Goal: Book appointment/travel/reservation

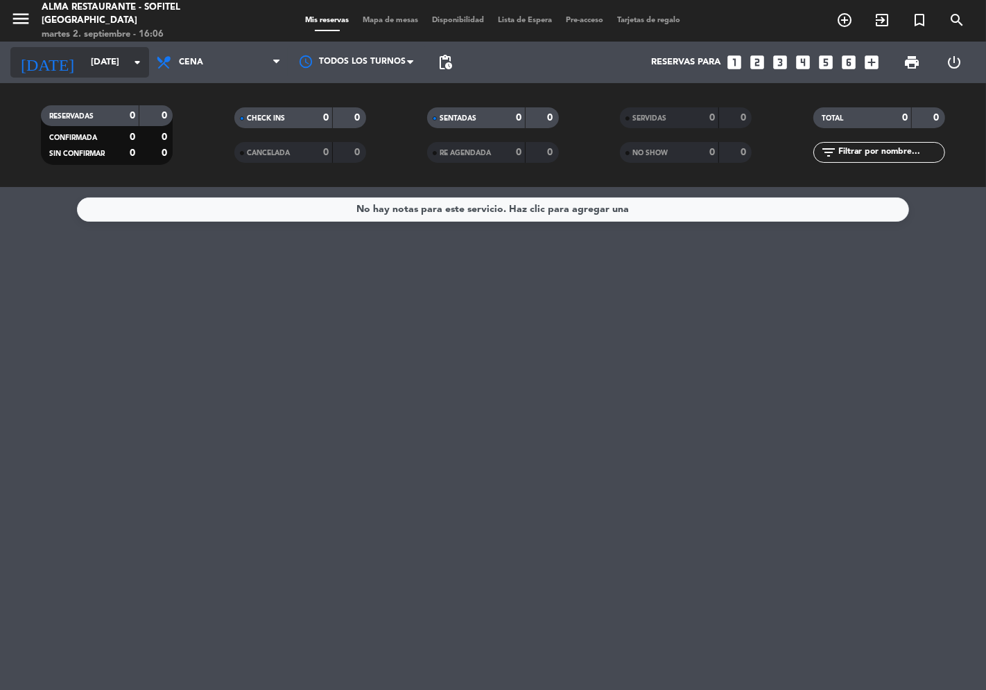
click at [130, 70] on icon "arrow_drop_down" at bounding box center [137, 62] width 17 height 17
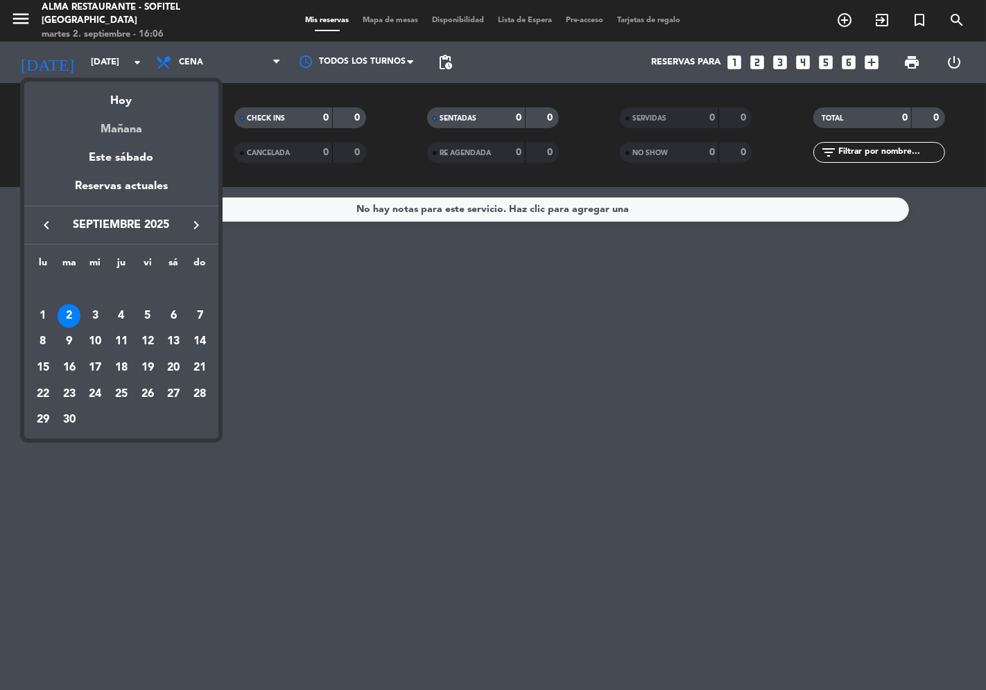
click at [125, 127] on div "Mañana" at bounding box center [121, 124] width 194 height 28
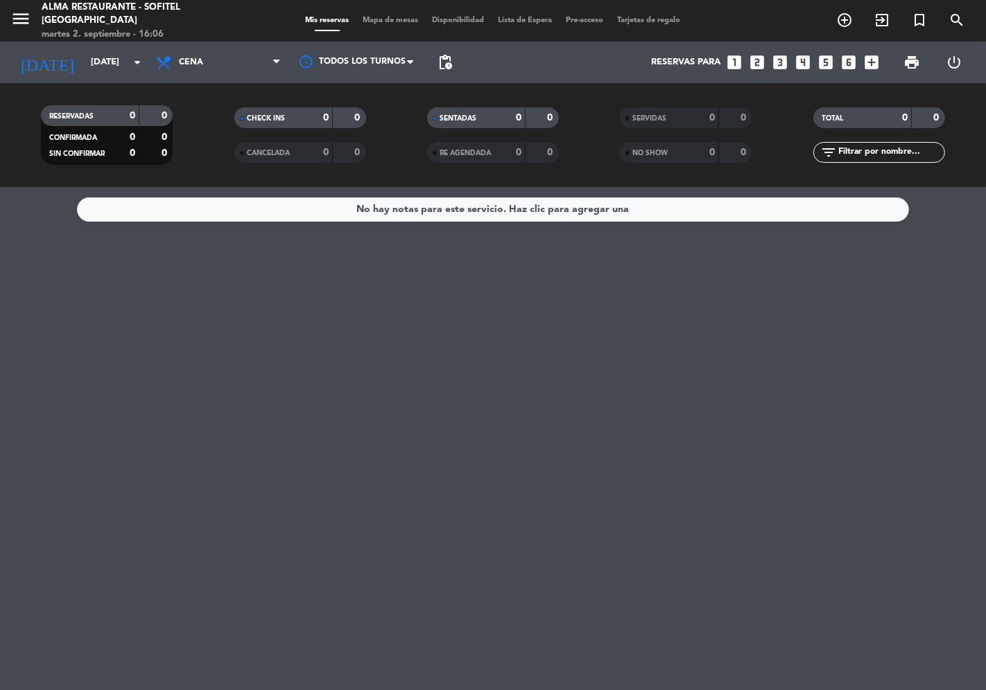
type input "[DATE]"
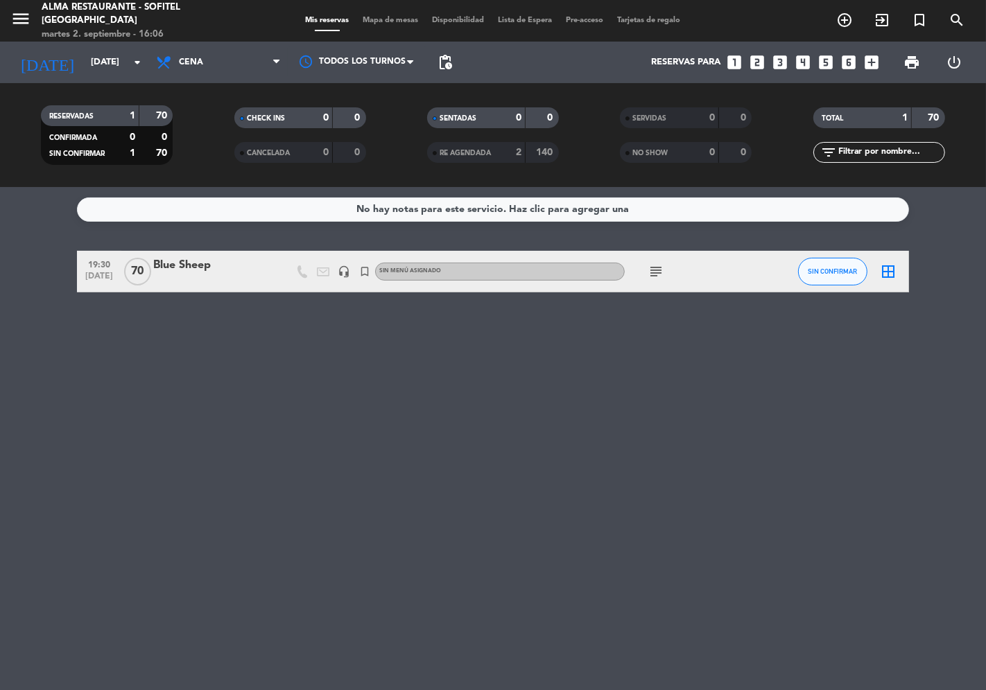
drag, startPoint x: 654, startPoint y: 260, endPoint x: 657, endPoint y: 270, distance: 11.0
click at [655, 264] on div "subject" at bounding box center [687, 271] width 125 height 41
click at [659, 272] on icon "subject" at bounding box center [655, 271] width 17 height 17
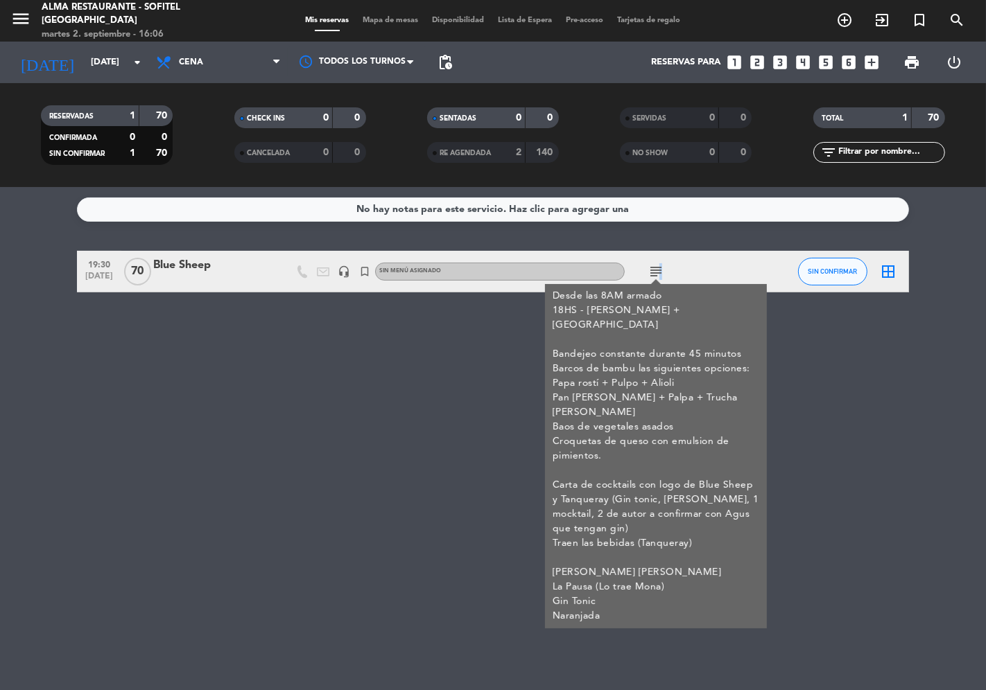
click at [656, 267] on icon "subject" at bounding box center [655, 271] width 17 height 17
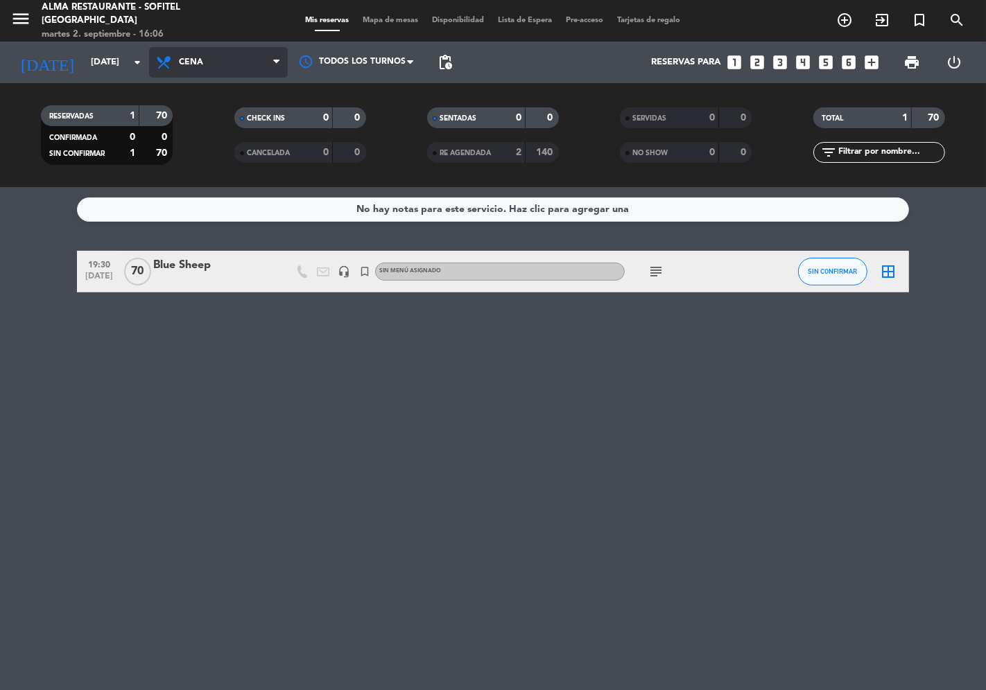
click at [250, 77] on span "Cena" at bounding box center [218, 62] width 139 height 31
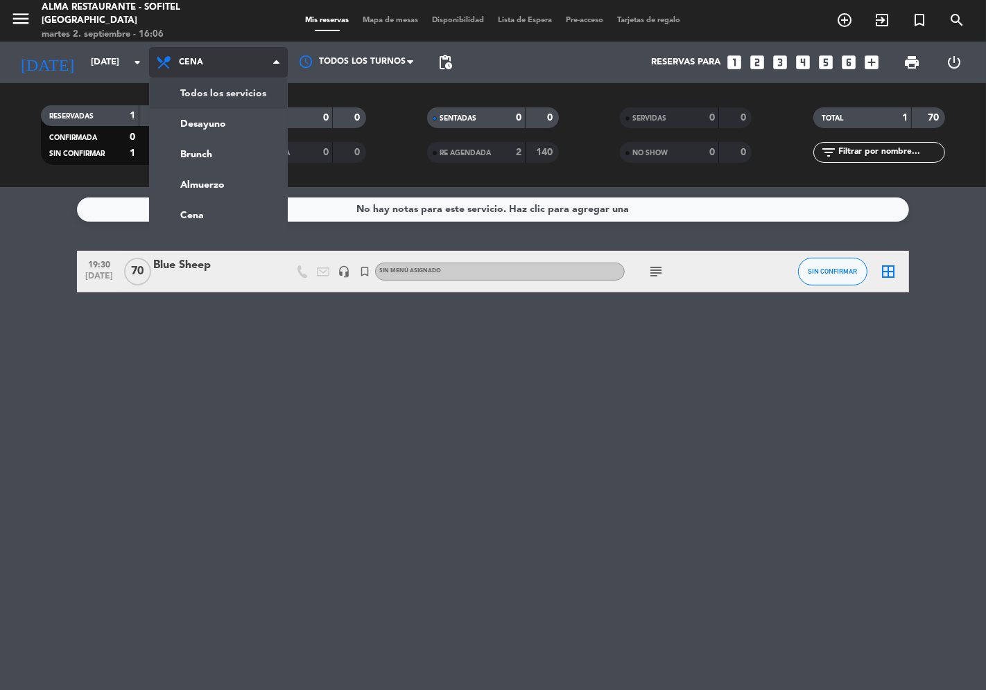
click at [256, 99] on div "menu Alma restaurante - Sofitel [GEOGRAPHIC_DATA] [DATE] 2. septiembre - 16:06 …" at bounding box center [493, 93] width 986 height 187
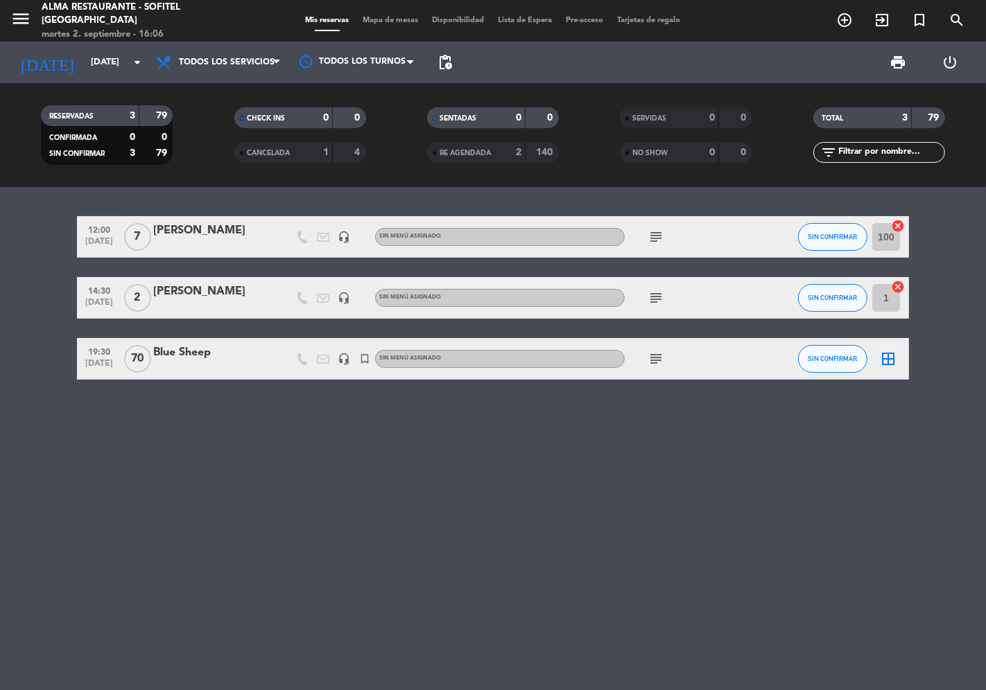
click at [657, 243] on icon "subject" at bounding box center [655, 237] width 17 height 17
